Goal: Find specific page/section: Find specific page/section

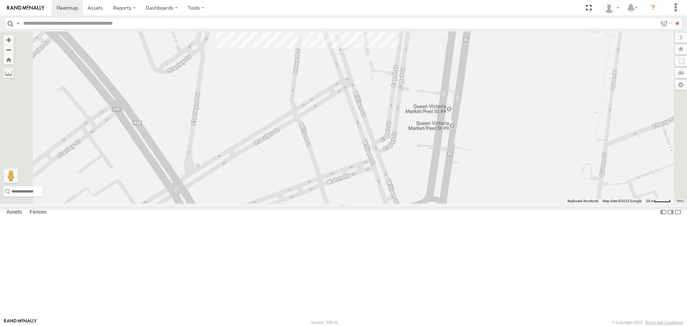
drag, startPoint x: 409, startPoint y: 171, endPoint x: 419, endPoint y: 280, distance: 109.3
click at [419, 203] on div "Cleaner Wagon #1 White Hilux" at bounding box center [343, 118] width 687 height 172
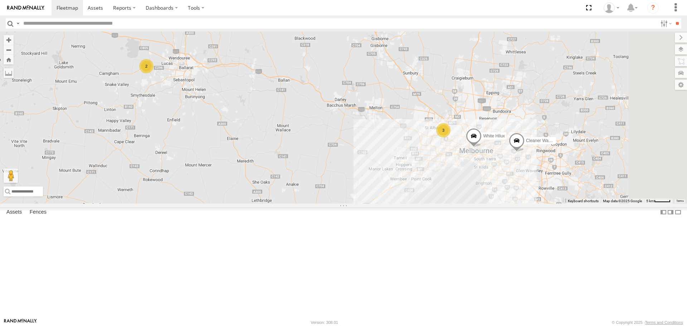
drag, startPoint x: 477, startPoint y: 166, endPoint x: 411, endPoint y: 135, distance: 73.3
click at [410, 133] on div "2 3 Cleaner Wagon #1 White Hilux" at bounding box center [343, 118] width 687 height 172
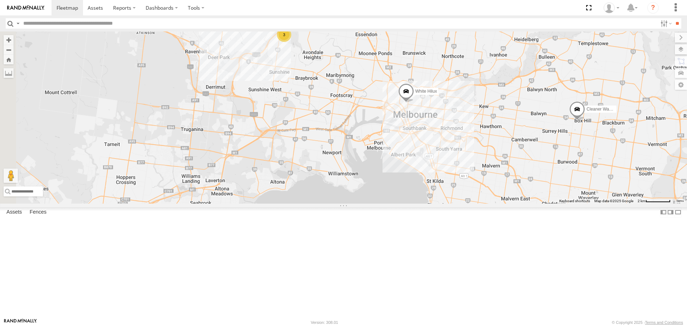
drag, startPoint x: 342, startPoint y: 93, endPoint x: 410, endPoint y: 146, distance: 86.2
click at [410, 146] on div "Cleaner Wagon #1 White Hilux 3" at bounding box center [343, 118] width 687 height 172
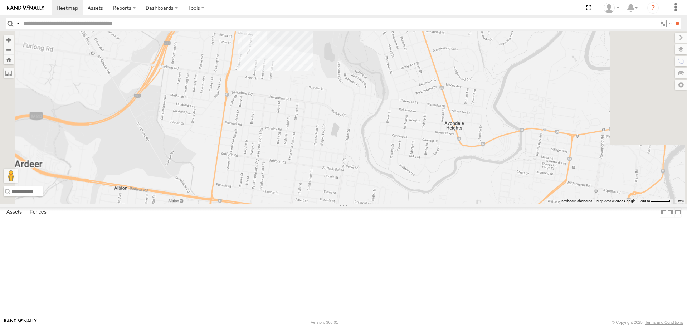
drag, startPoint x: 358, startPoint y: 66, endPoint x: 378, endPoint y: 123, distance: 60.0
click at [388, 123] on div "Cleaner Wagon #1 White Hilux" at bounding box center [343, 118] width 687 height 172
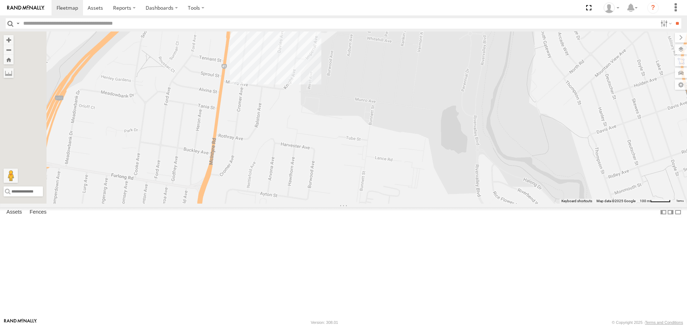
drag, startPoint x: 335, startPoint y: 101, endPoint x: 371, endPoint y: 170, distance: 78.5
click at [377, 183] on div "Cleaner Wagon #1 White Hilux Nissan Navara" at bounding box center [343, 118] width 687 height 172
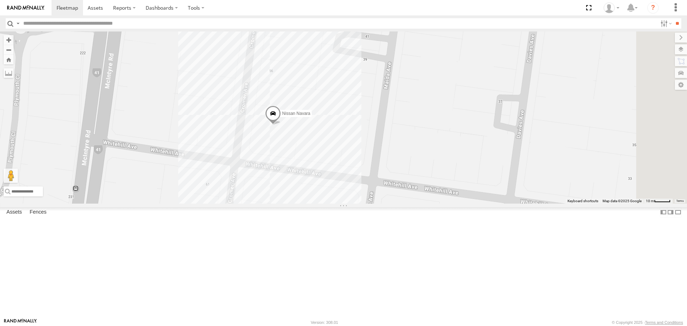
drag, startPoint x: 452, startPoint y: 106, endPoint x: 436, endPoint y: 221, distance: 115.3
click at [436, 203] on div "Cleaner Wagon #1 White Hilux Nissan Navara" at bounding box center [343, 118] width 687 height 172
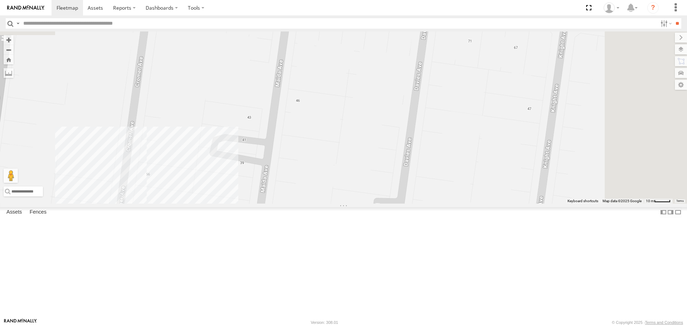
drag, startPoint x: 602, startPoint y: 170, endPoint x: 474, endPoint y: 253, distance: 153.2
click at [474, 203] on div "Cleaner Wagon #1 White Hilux Nissan Navara" at bounding box center [343, 118] width 687 height 172
